Goal: Check status: Check status

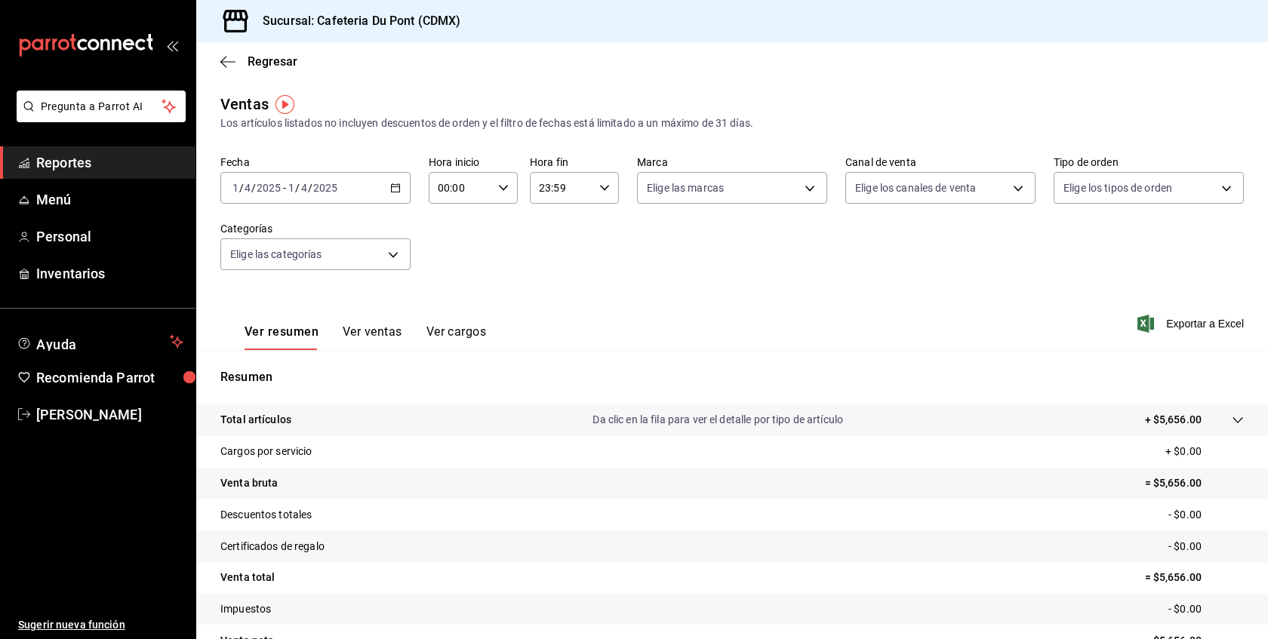
click at [349, 337] on button "Ver ventas" at bounding box center [373, 338] width 60 height 26
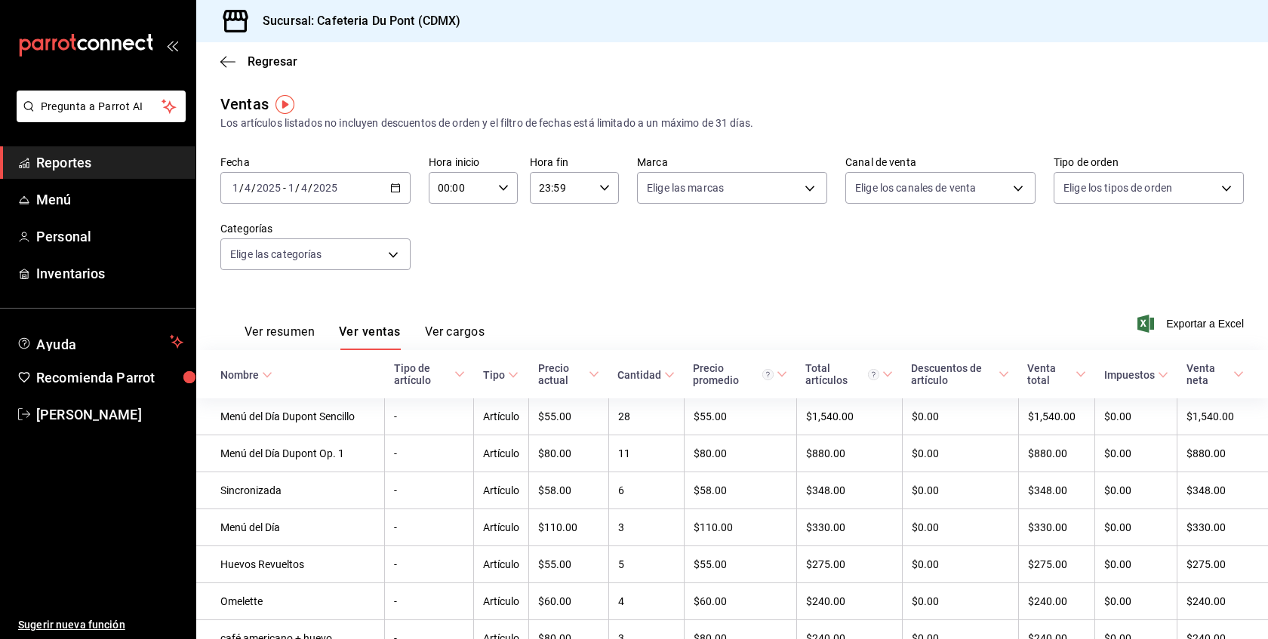
click at [381, 193] on div "[DATE] [DATE] - [DATE] [DATE]" at bounding box center [315, 188] width 190 height 32
click at [376, 223] on label "Categorías" at bounding box center [315, 228] width 190 height 11
click at [372, 199] on div "[DATE] [DATE] - [DATE] [DATE]" at bounding box center [315, 188] width 190 height 32
click at [337, 226] on span "Hoy" at bounding box center [291, 234] width 117 height 16
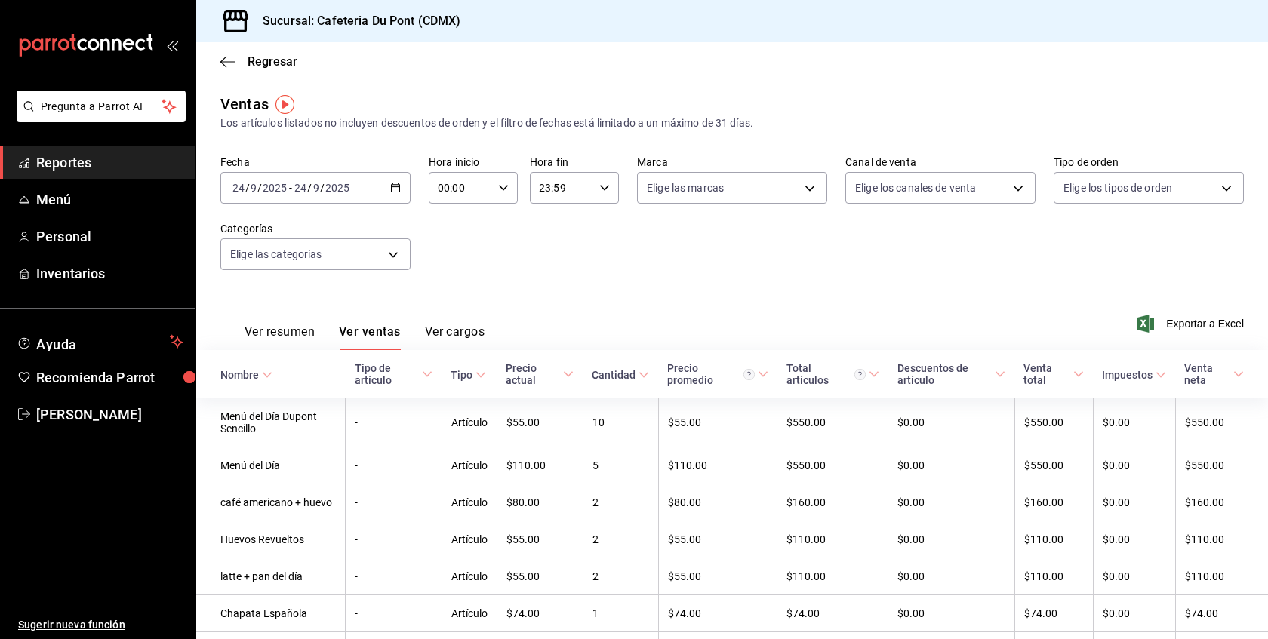
click at [297, 186] on input "24" at bounding box center [301, 188] width 14 height 12
click at [251, 229] on span "Hoy" at bounding box center [291, 234] width 117 height 16
click at [287, 337] on button "Ver resumen" at bounding box center [280, 338] width 70 height 26
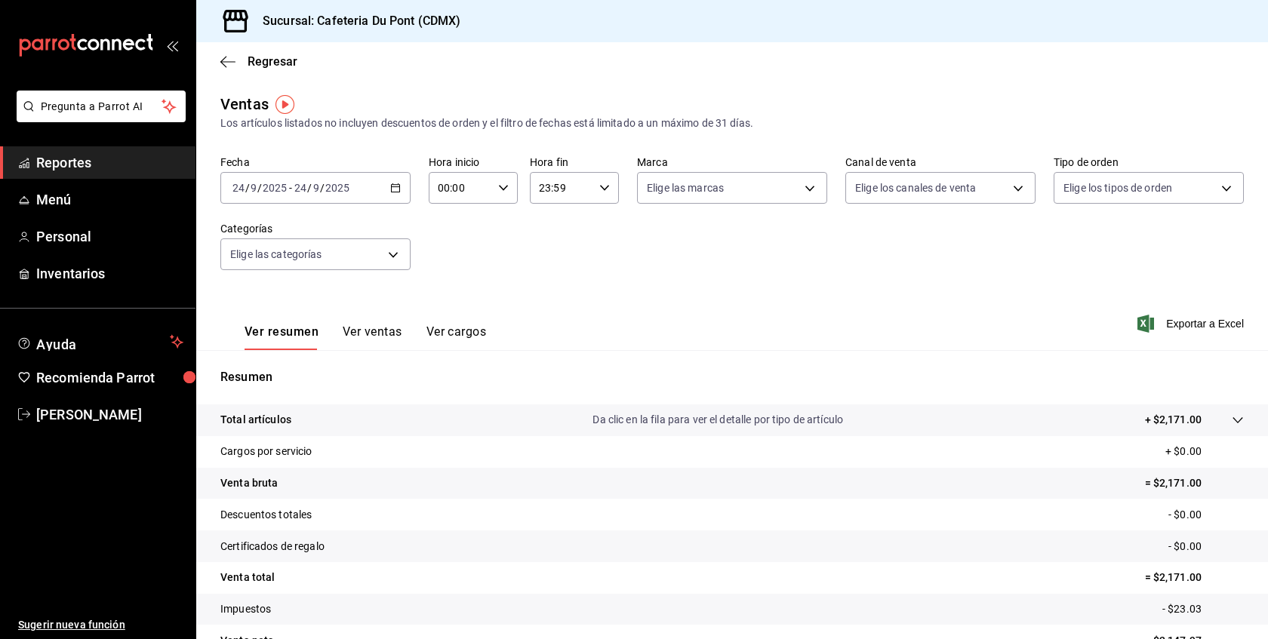
click at [382, 328] on button "Ver ventas" at bounding box center [373, 338] width 60 height 26
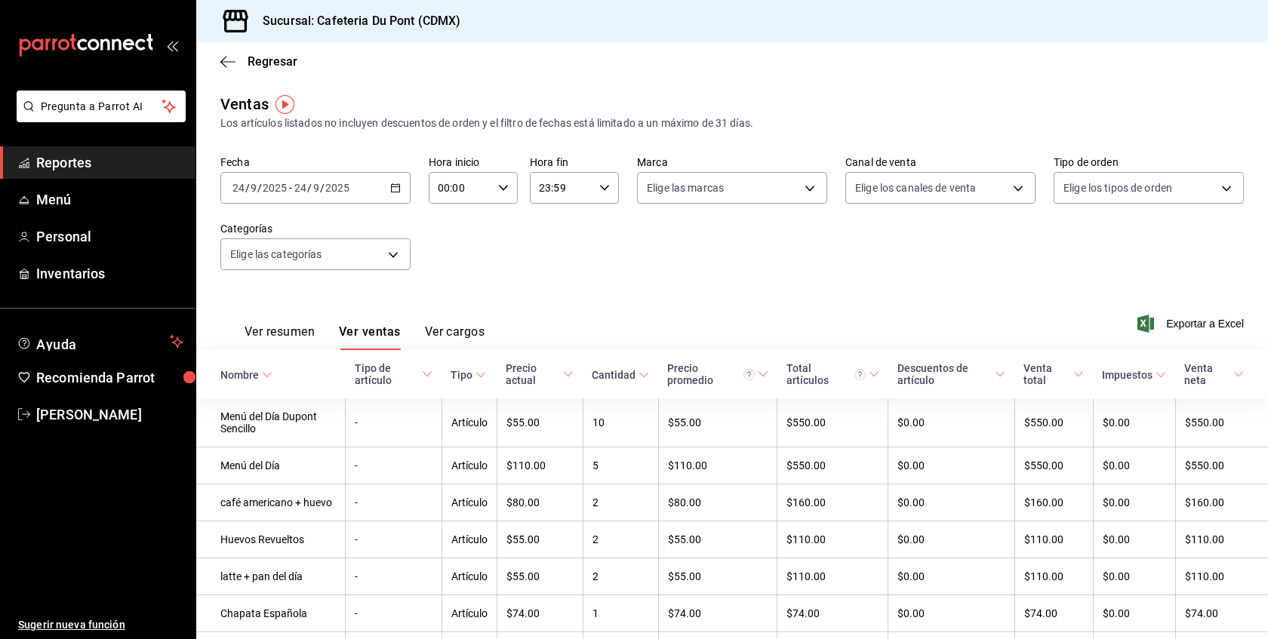
click at [166, 156] on span "Reportes" at bounding box center [109, 162] width 147 height 20
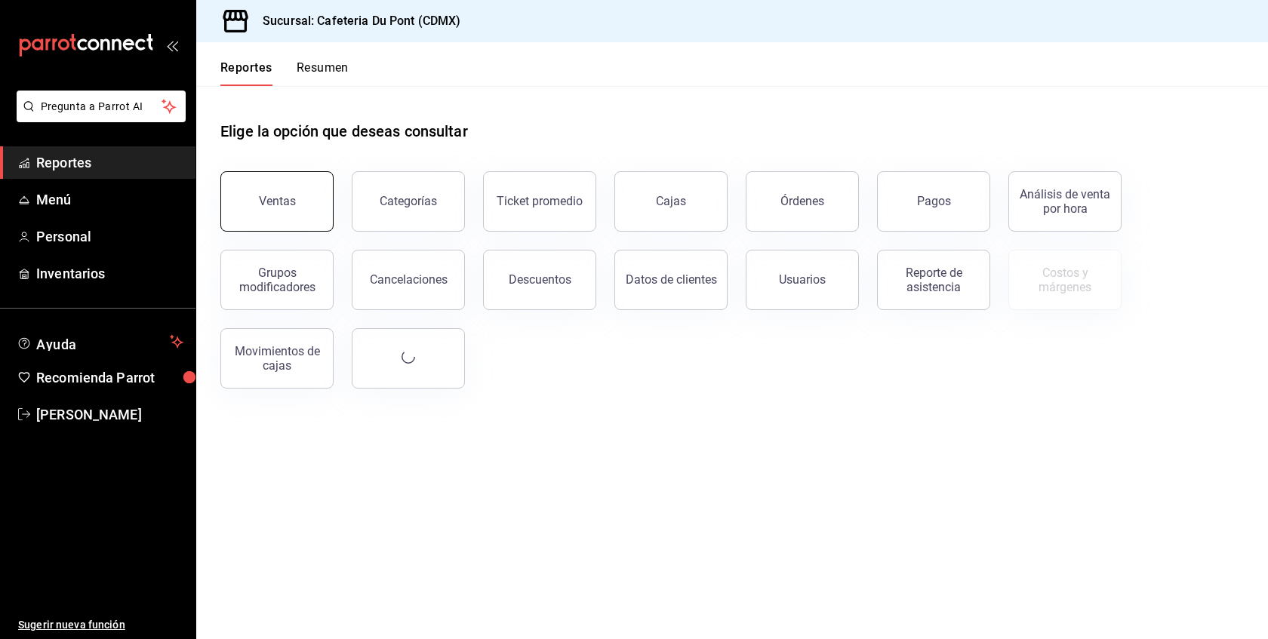
click at [297, 183] on button "Ventas" at bounding box center [276, 201] width 113 height 60
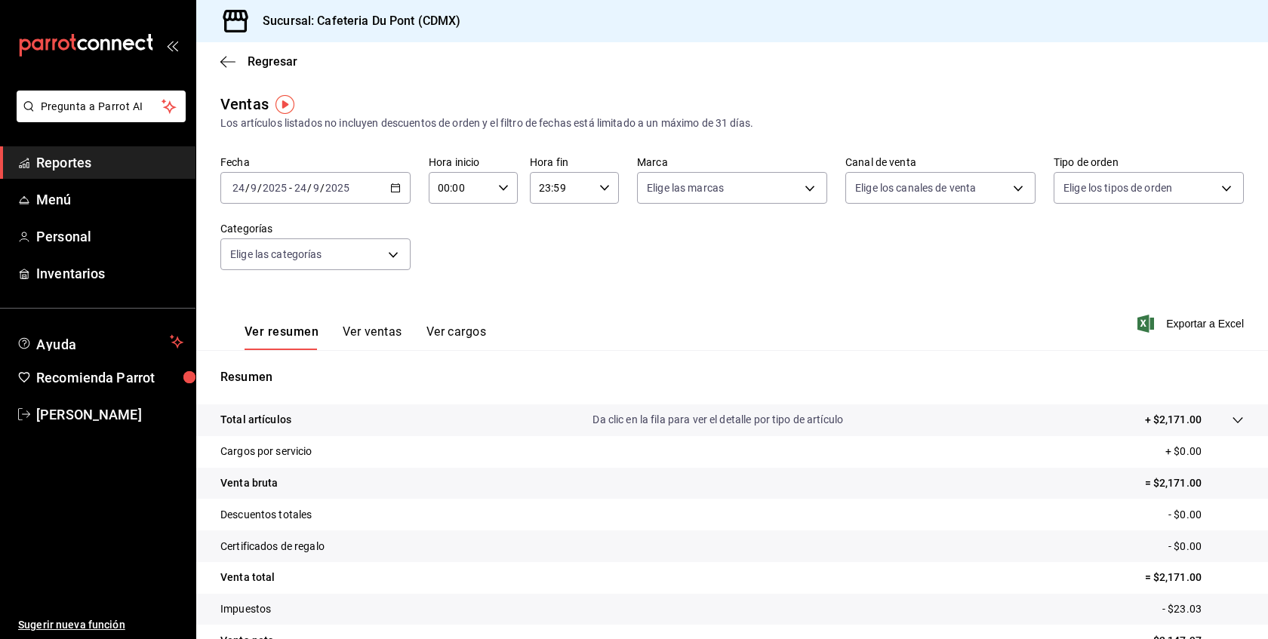
click at [111, 158] on span "Reportes" at bounding box center [109, 162] width 147 height 20
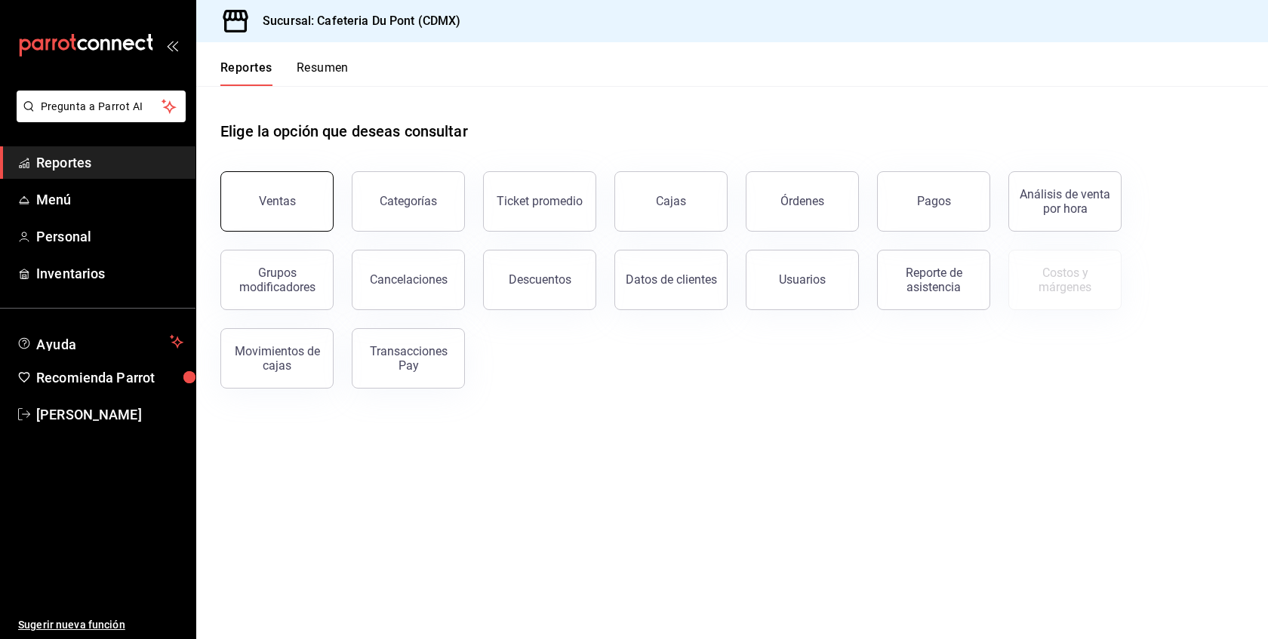
click at [276, 214] on button "Ventas" at bounding box center [276, 201] width 113 height 60
